Goal: Find specific page/section: Find specific page/section

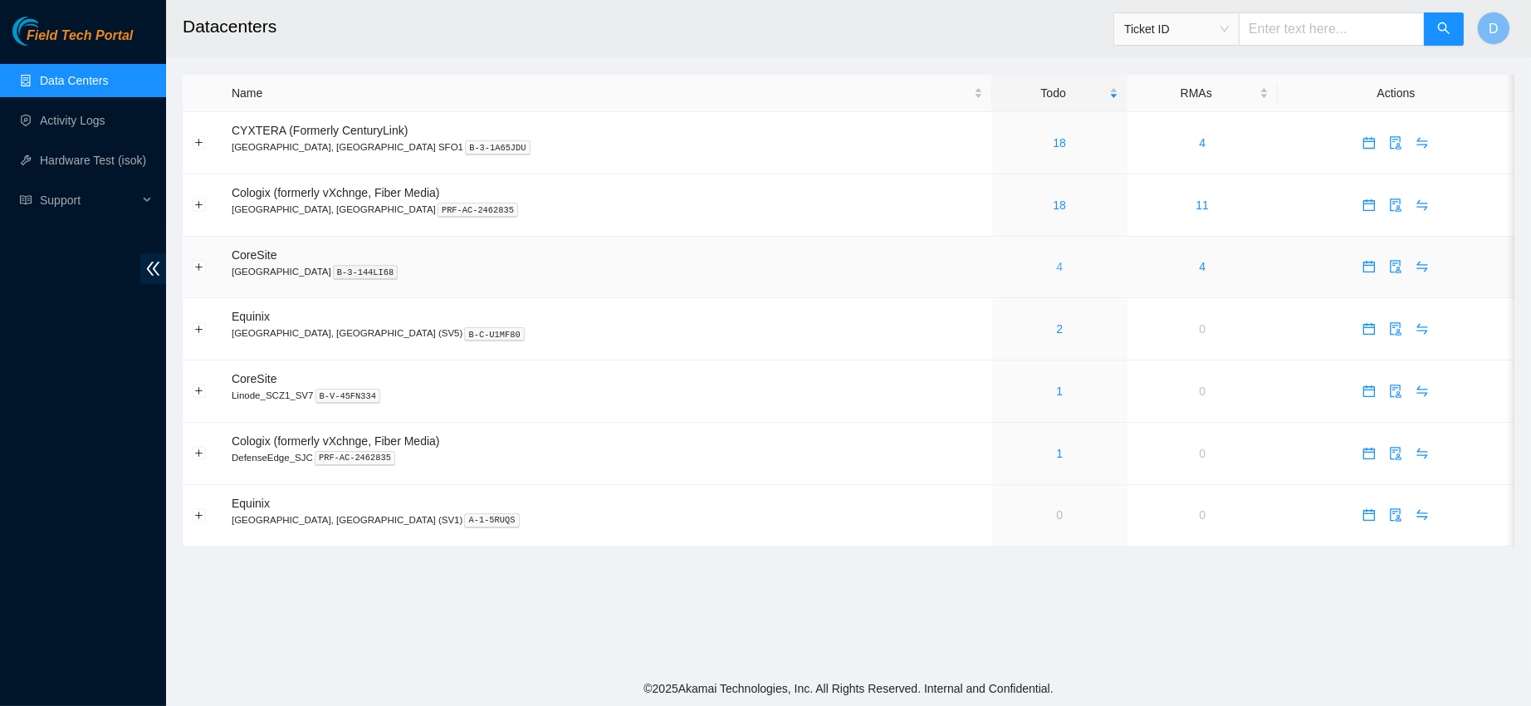
click at [1056, 272] on link "4" at bounding box center [1059, 266] width 7 height 13
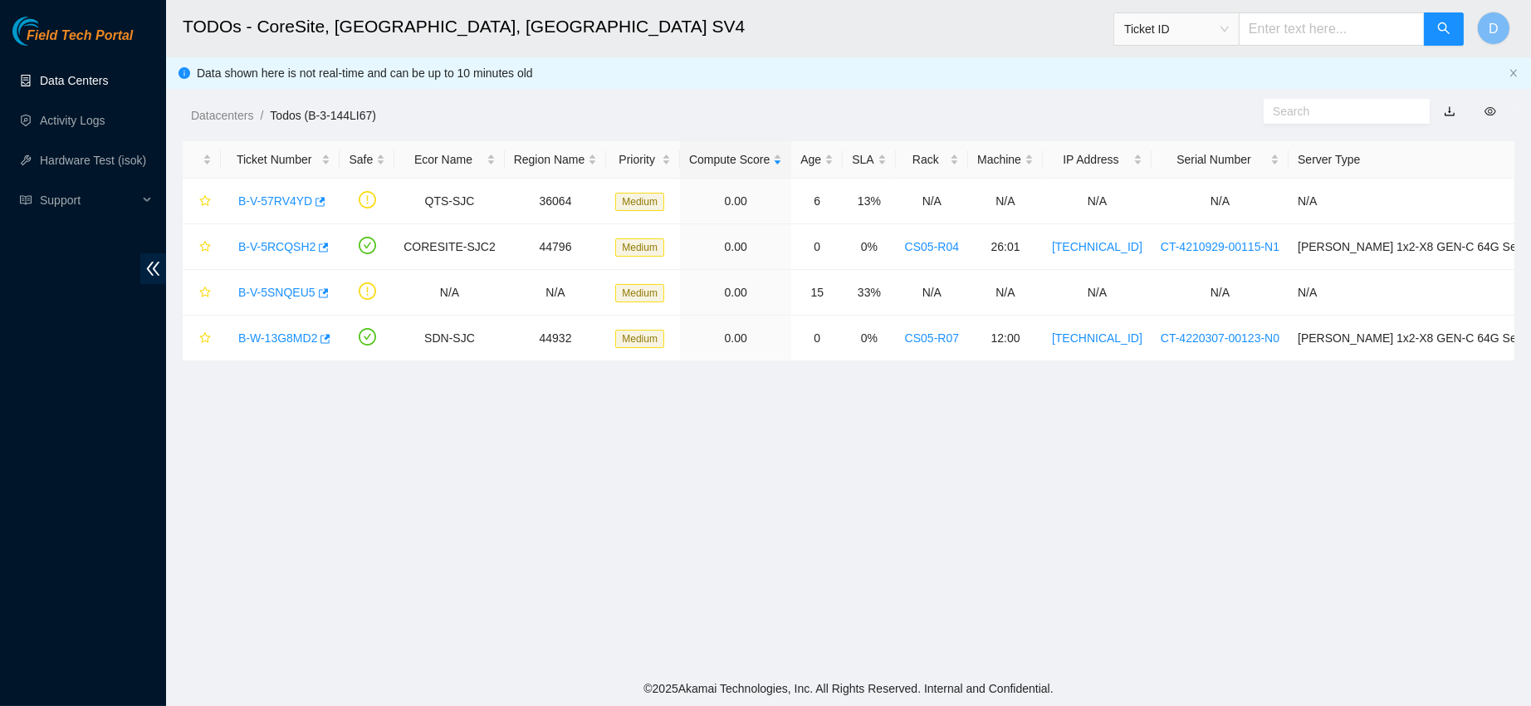
click at [98, 74] on link "Data Centers" at bounding box center [74, 80] width 68 height 13
